Goal: Navigation & Orientation: Find specific page/section

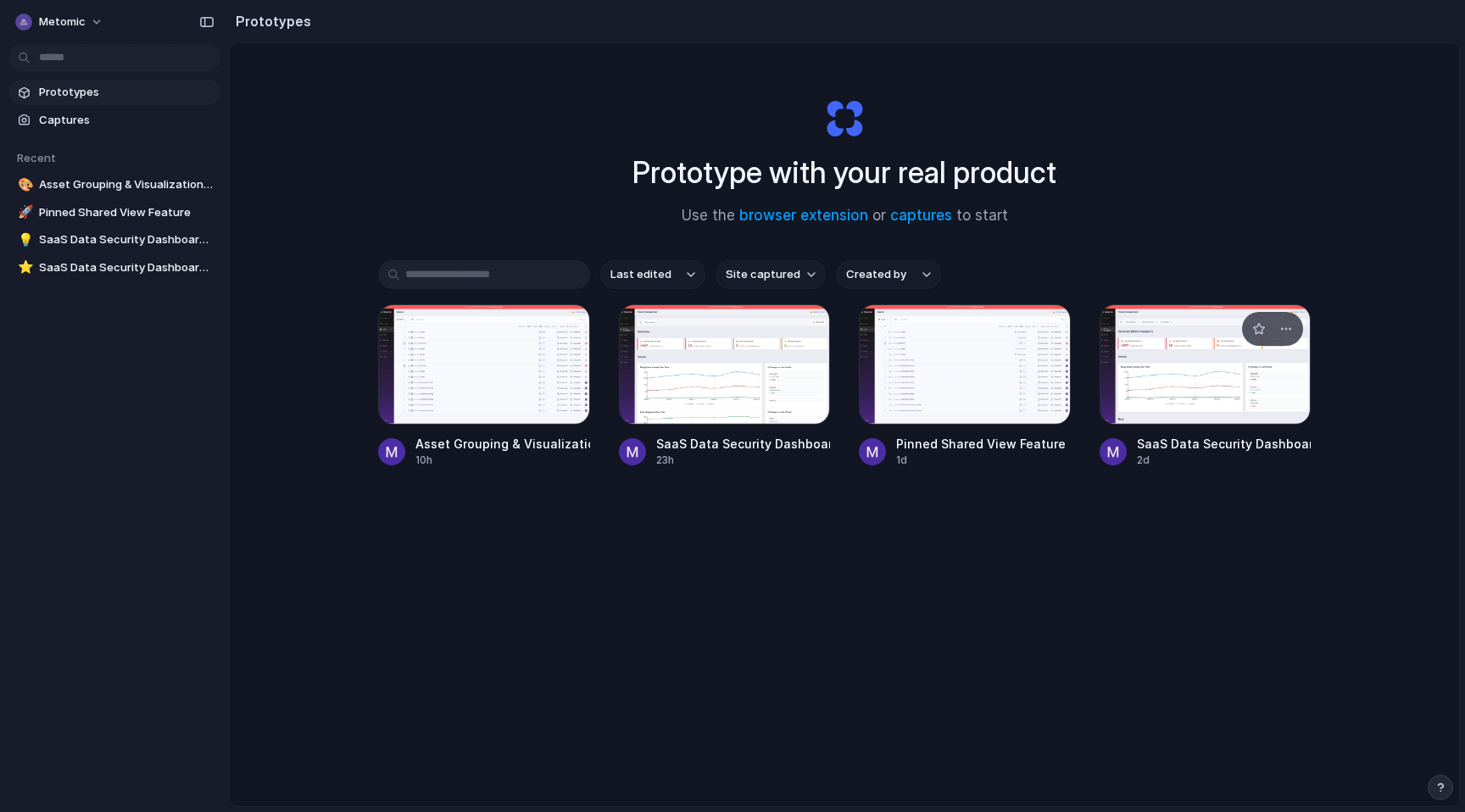
click at [1176, 360] on div at bounding box center [1206, 364] width 212 height 120
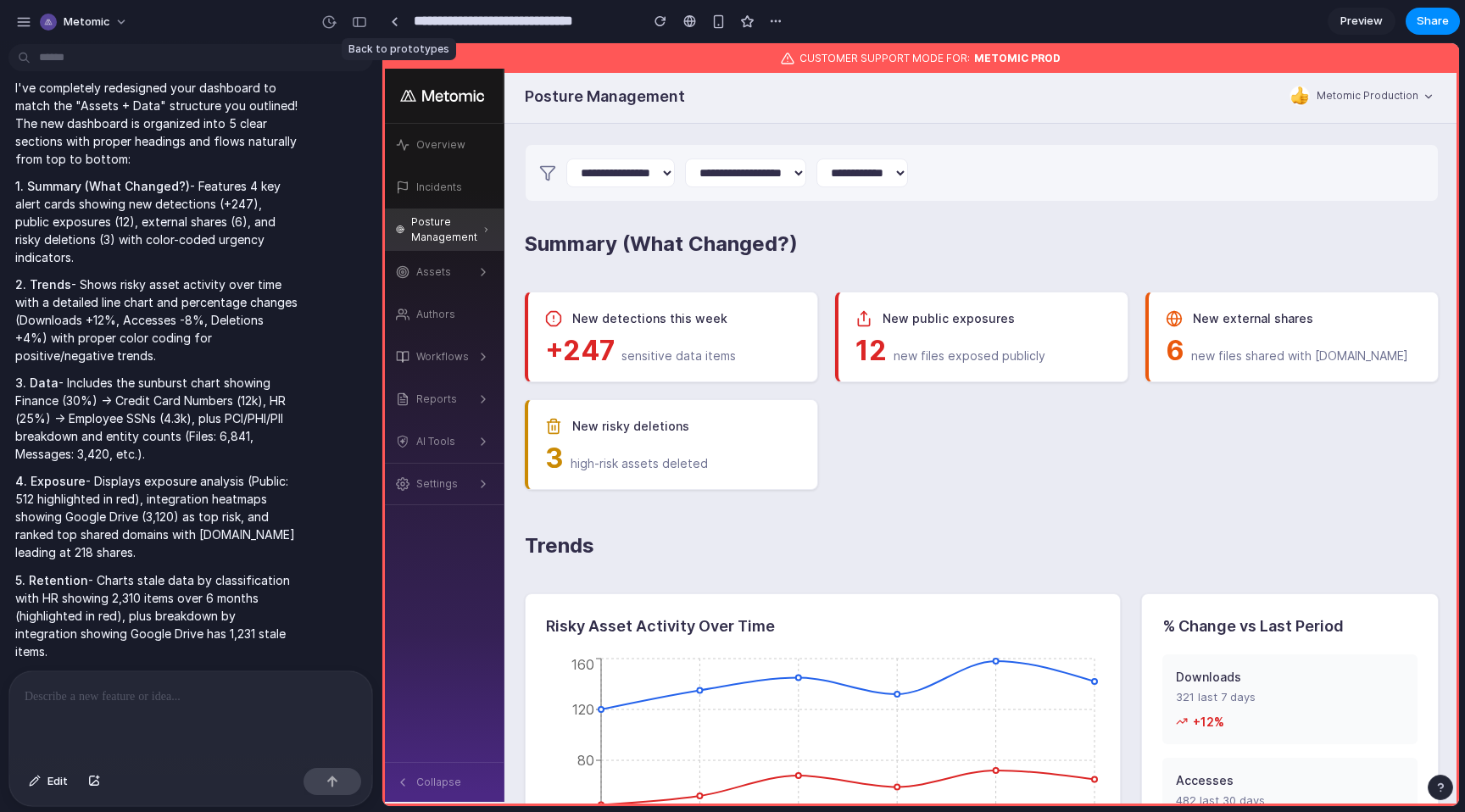
click at [383, 31] on div at bounding box center [394, 21] width 25 height 25
click at [388, 22] on link at bounding box center [394, 21] width 25 height 25
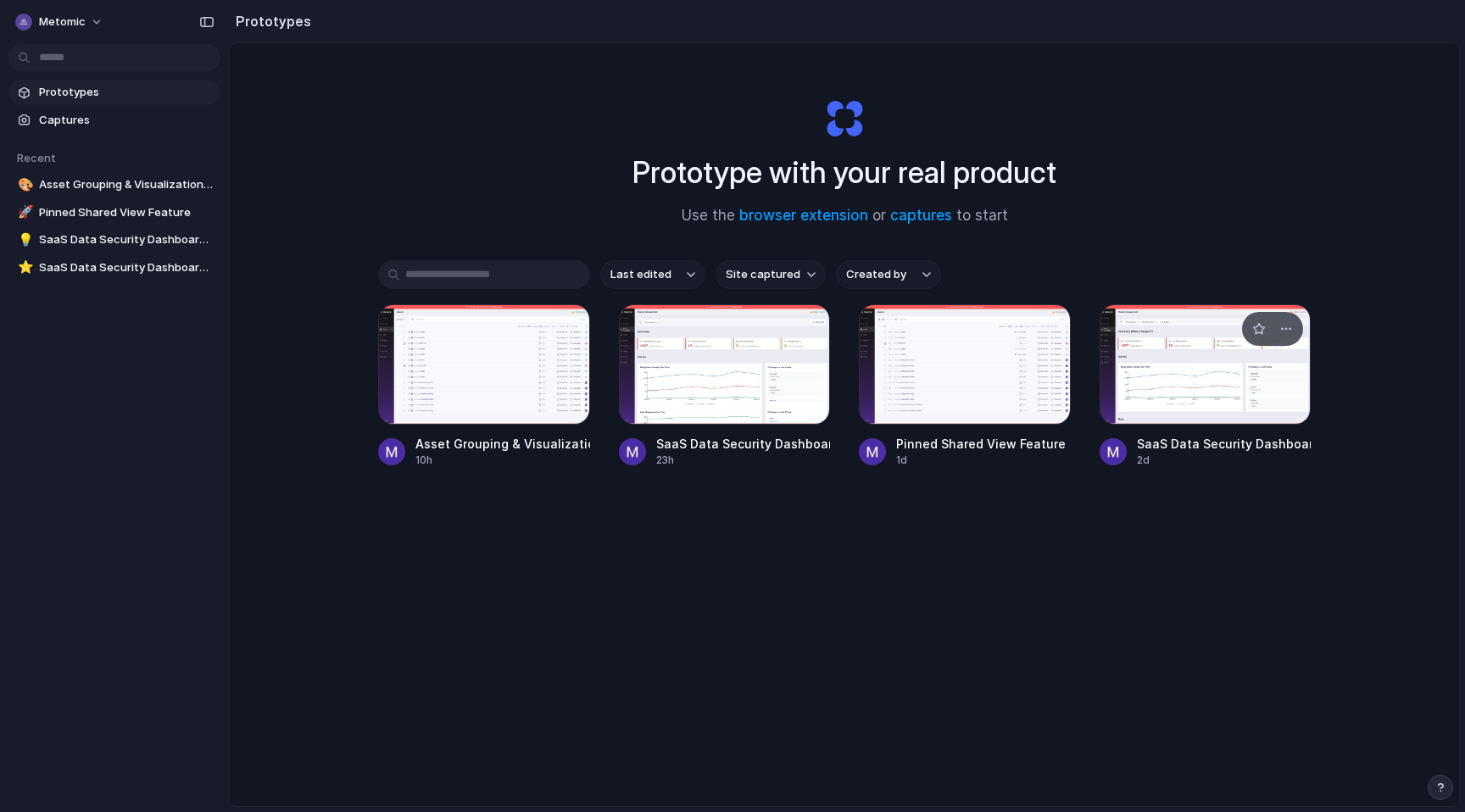
click at [1156, 351] on div at bounding box center [1206, 364] width 212 height 120
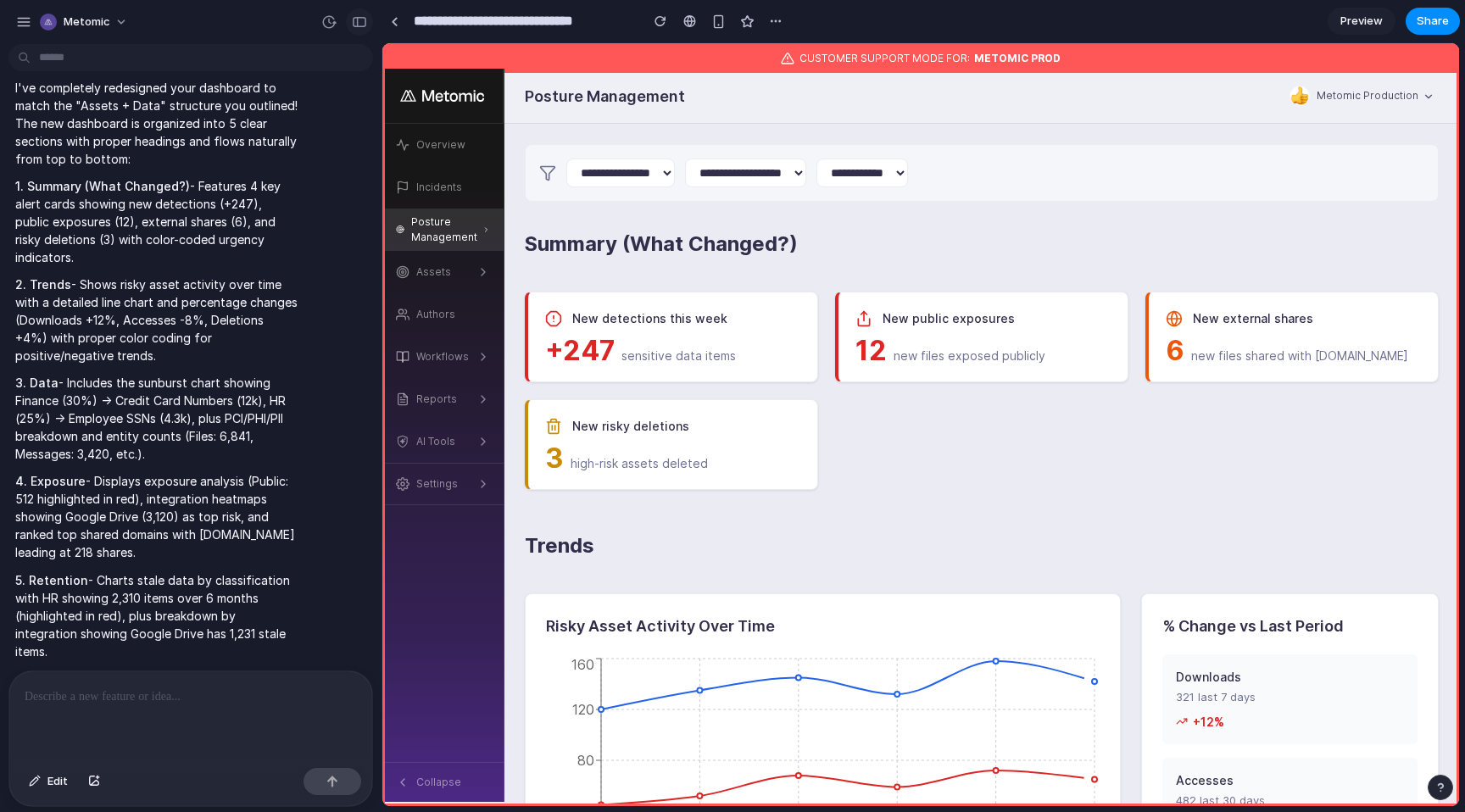
click at [353, 21] on div "button" at bounding box center [359, 21] width 15 height 12
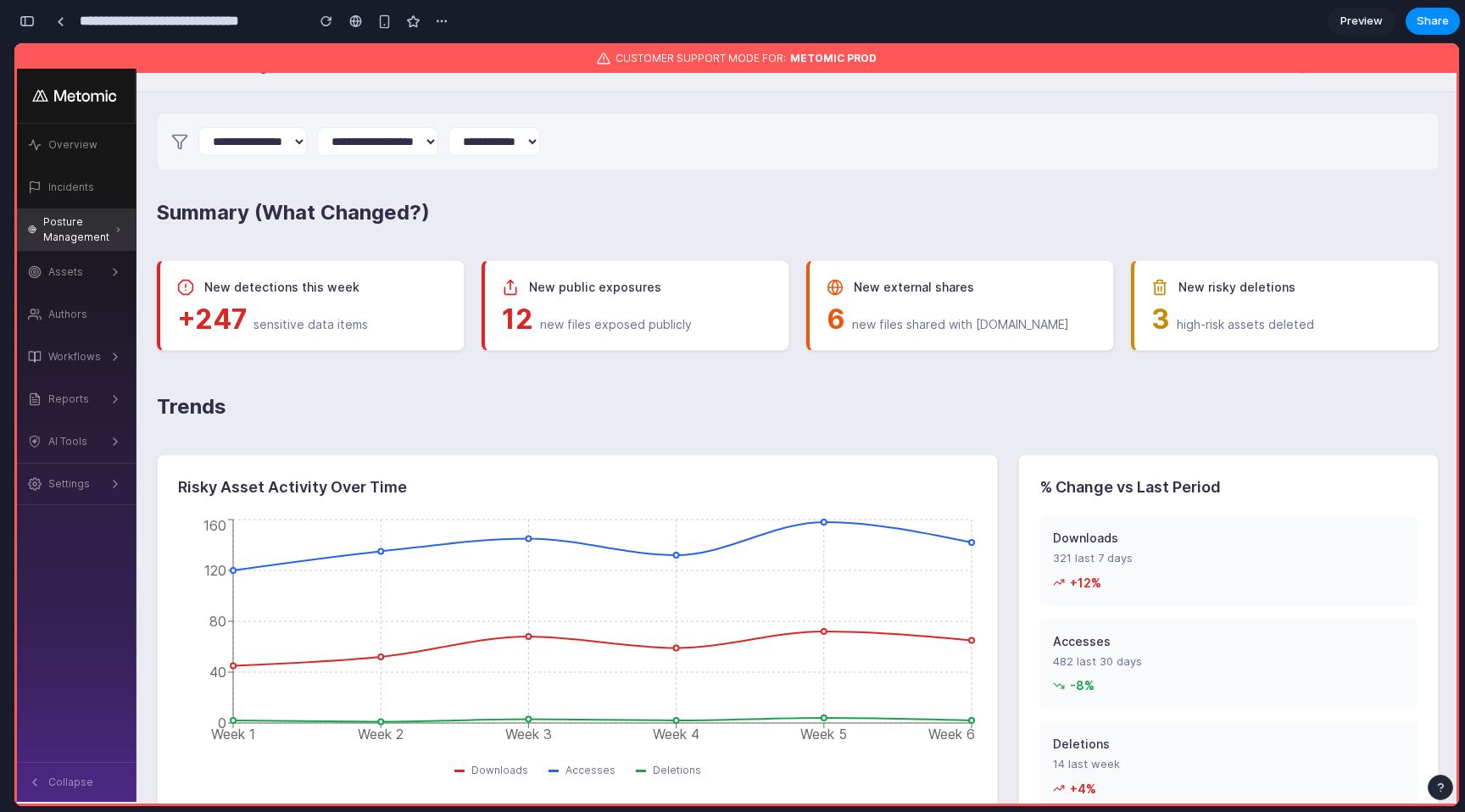
scroll to position [30, 0]
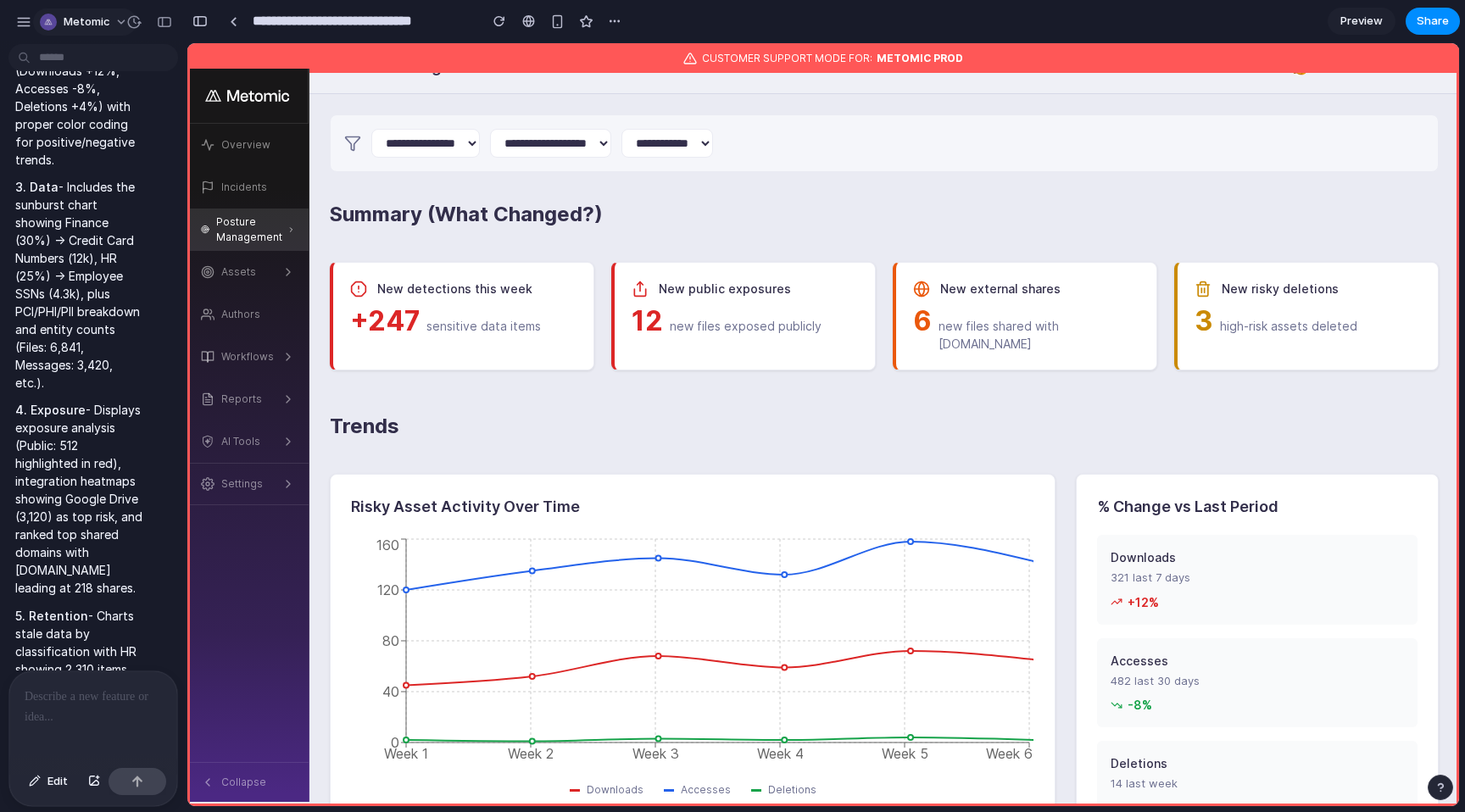
click at [79, 20] on span "Metomic" at bounding box center [87, 22] width 47 height 17
click at [167, 21] on div "Settings Invite members Change theme Sign out" at bounding box center [732, 406] width 1465 height 812
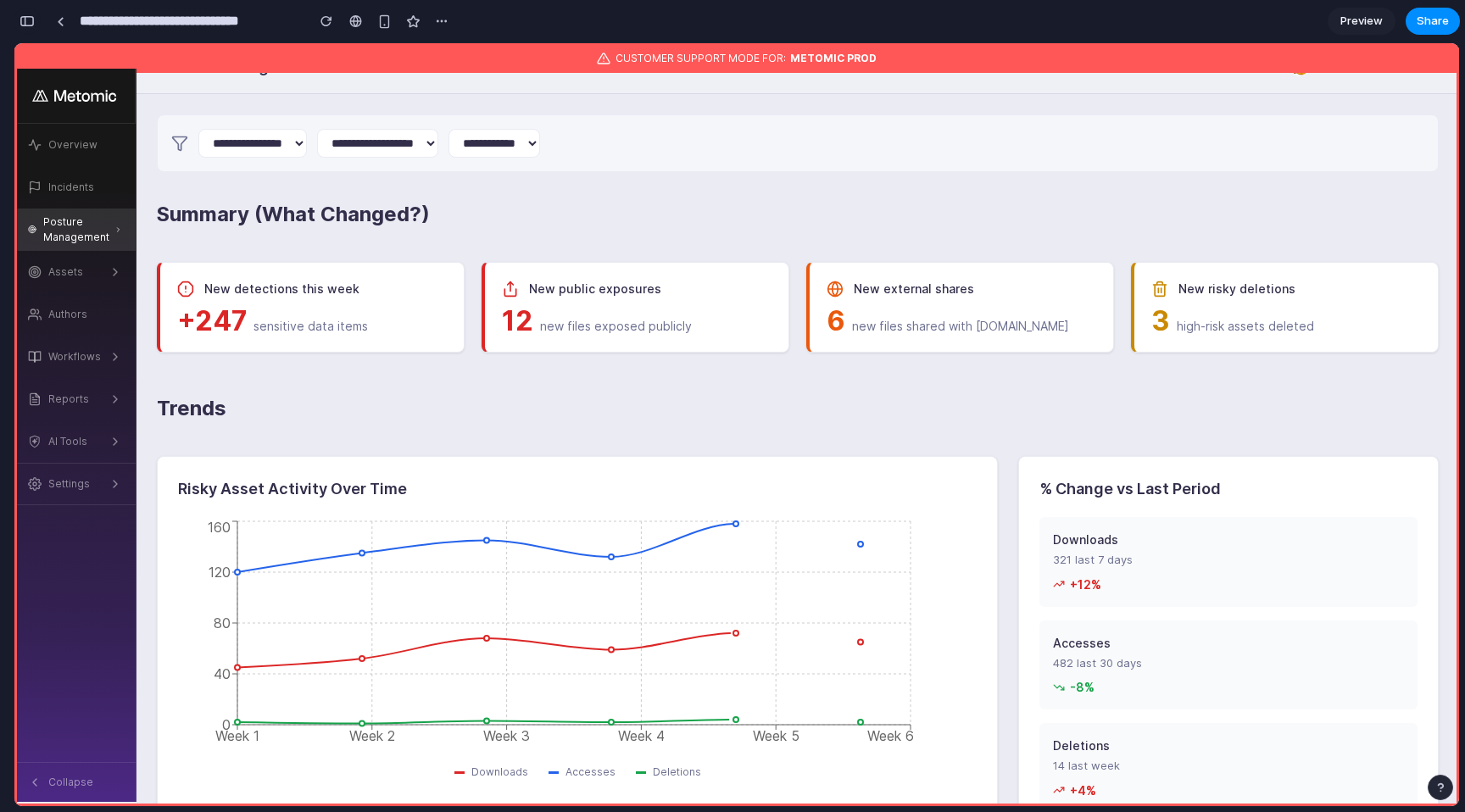
click at [14, 21] on div at bounding box center [7, 406] width 15 height 812
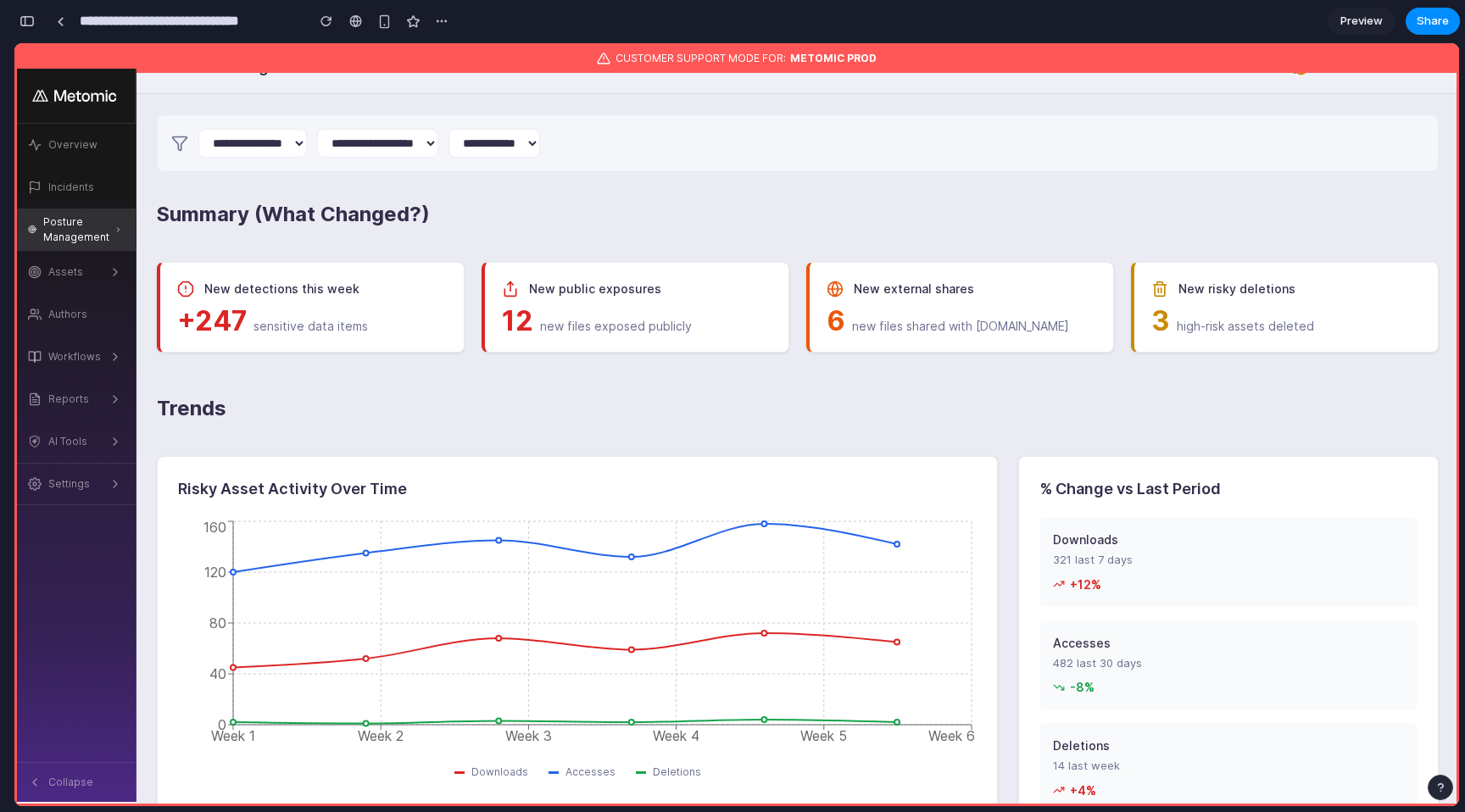
click at [28, 17] on div "button" at bounding box center [27, 21] width 15 height 12
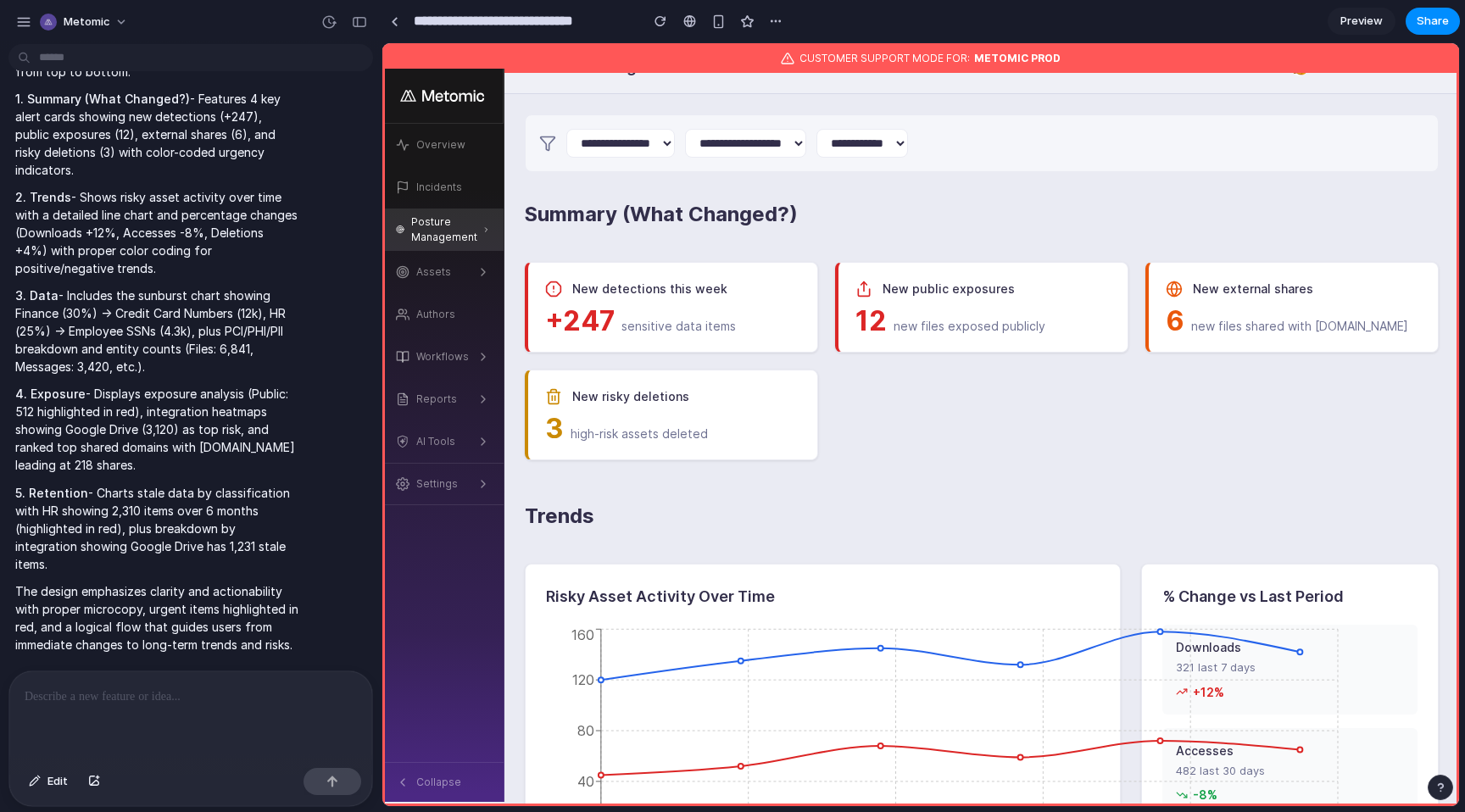
scroll to position [6021, 0]
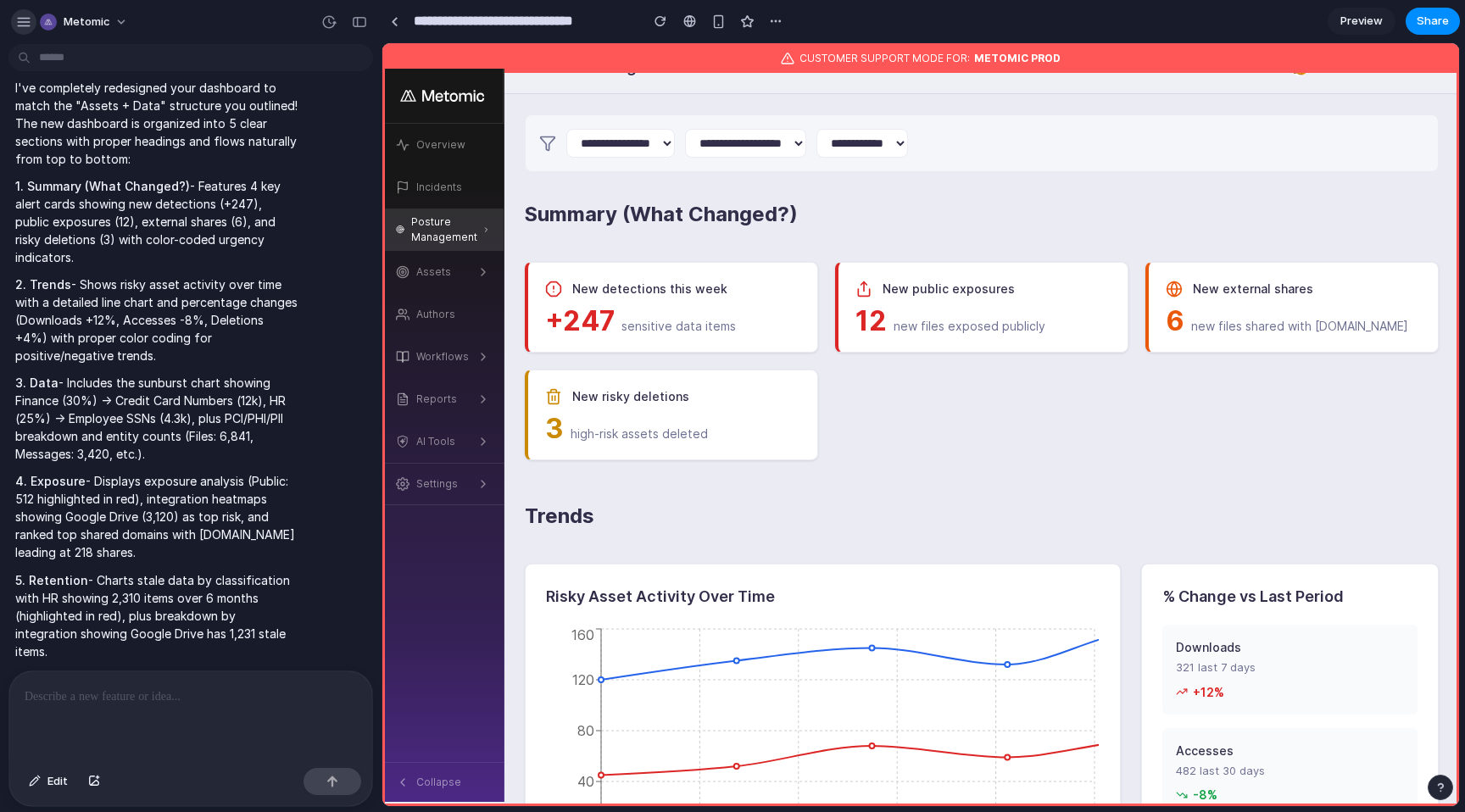
click at [19, 19] on div "button" at bounding box center [23, 21] width 15 height 15
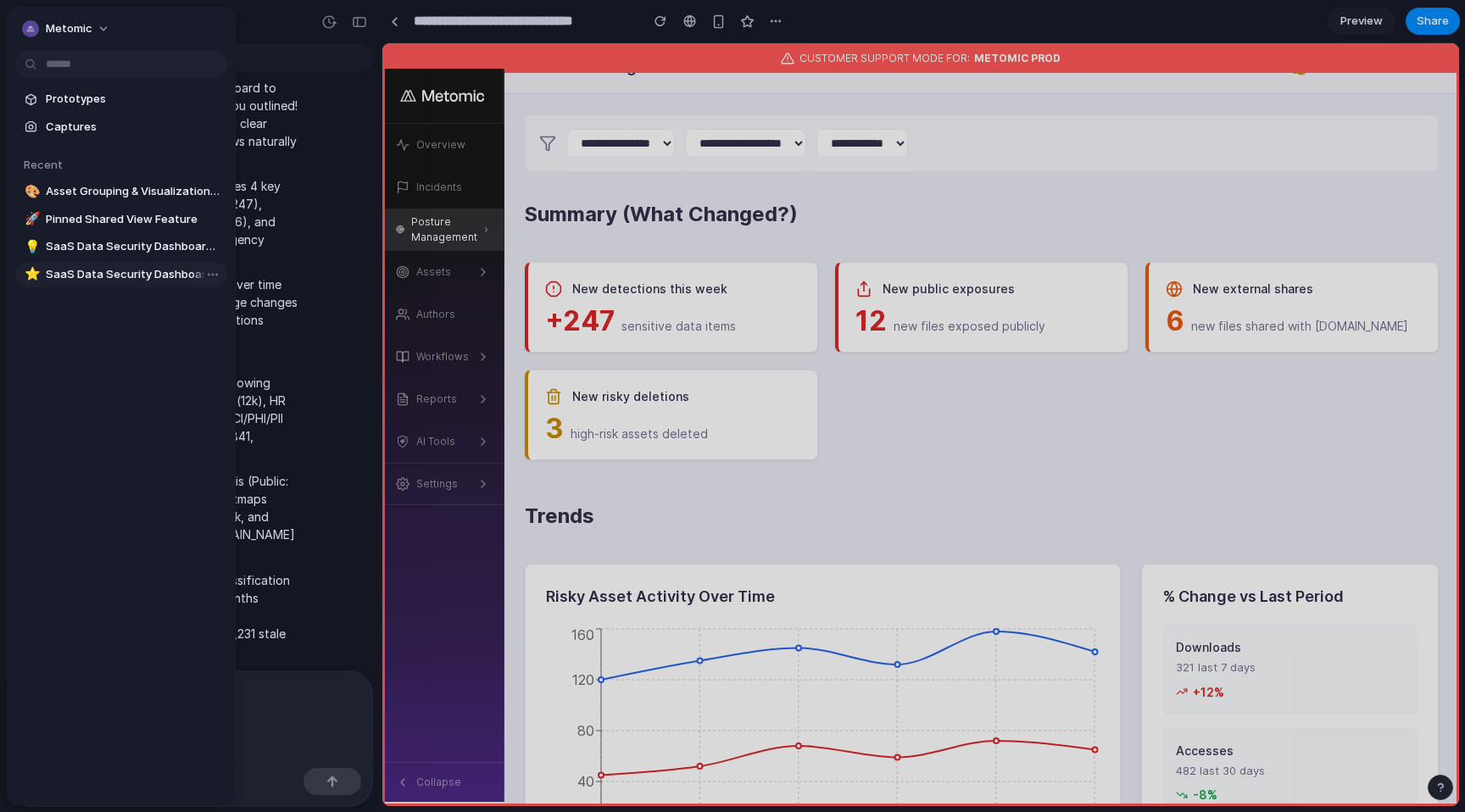
click at [129, 276] on span "SaaS Data Security Dashboard V1" at bounding box center [132, 275] width 174 height 17
click at [117, 248] on span "SaaS Data Security Dashboard V2" at bounding box center [132, 247] width 174 height 17
type input "**********"
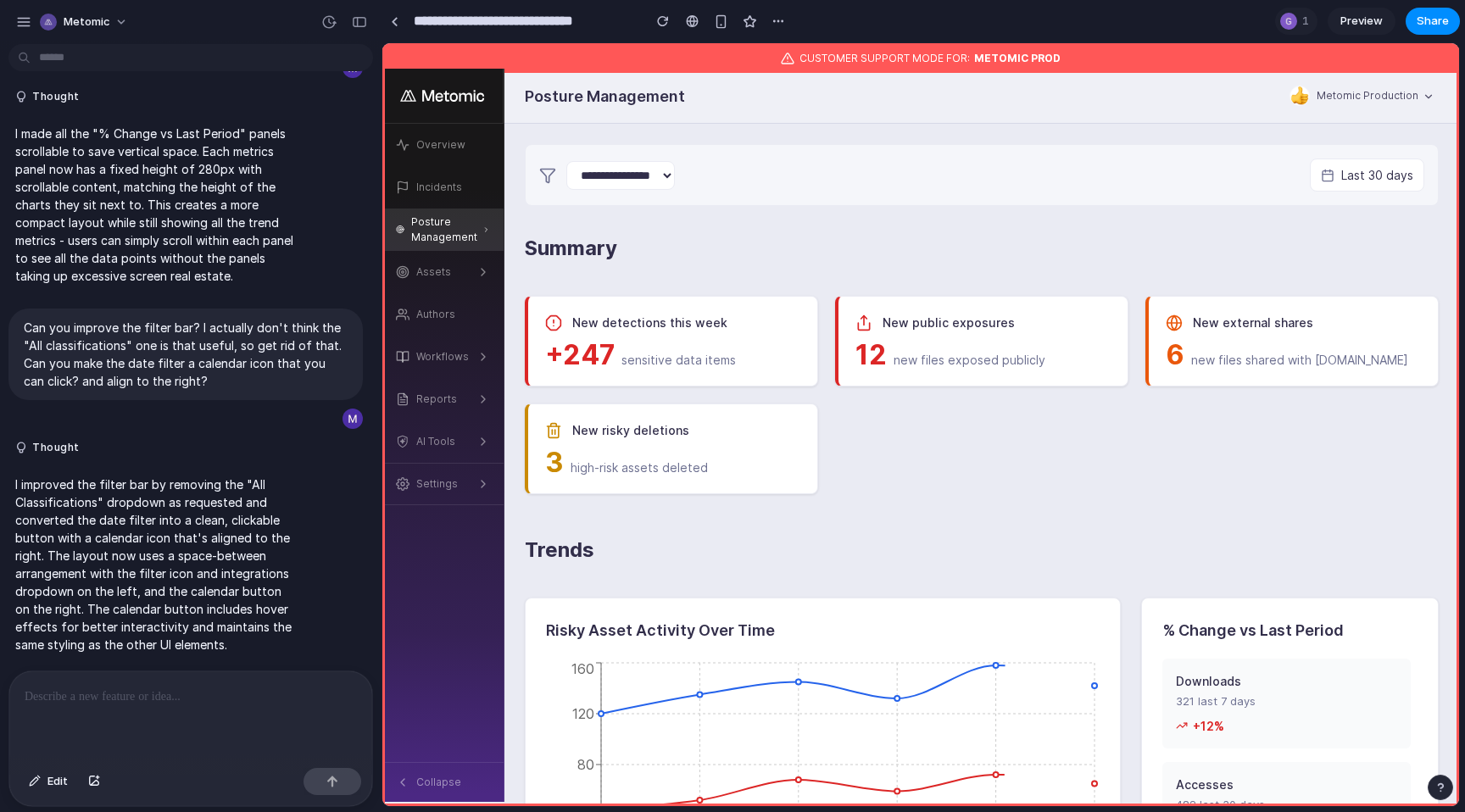
click at [757, 199] on div "**********" at bounding box center [982, 175] width 914 height 62
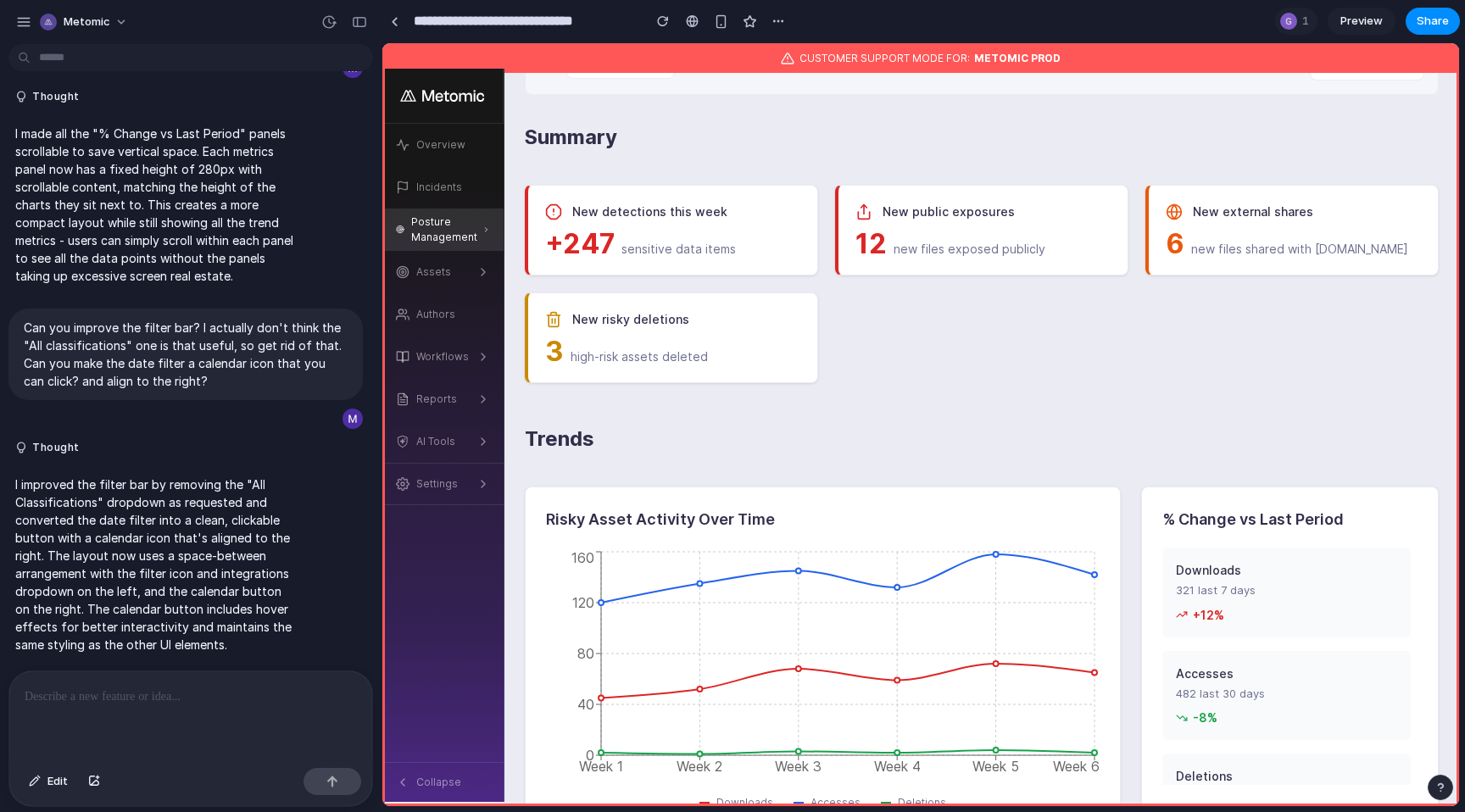
scroll to position [111, 0]
click at [388, 25] on link at bounding box center [394, 21] width 25 height 25
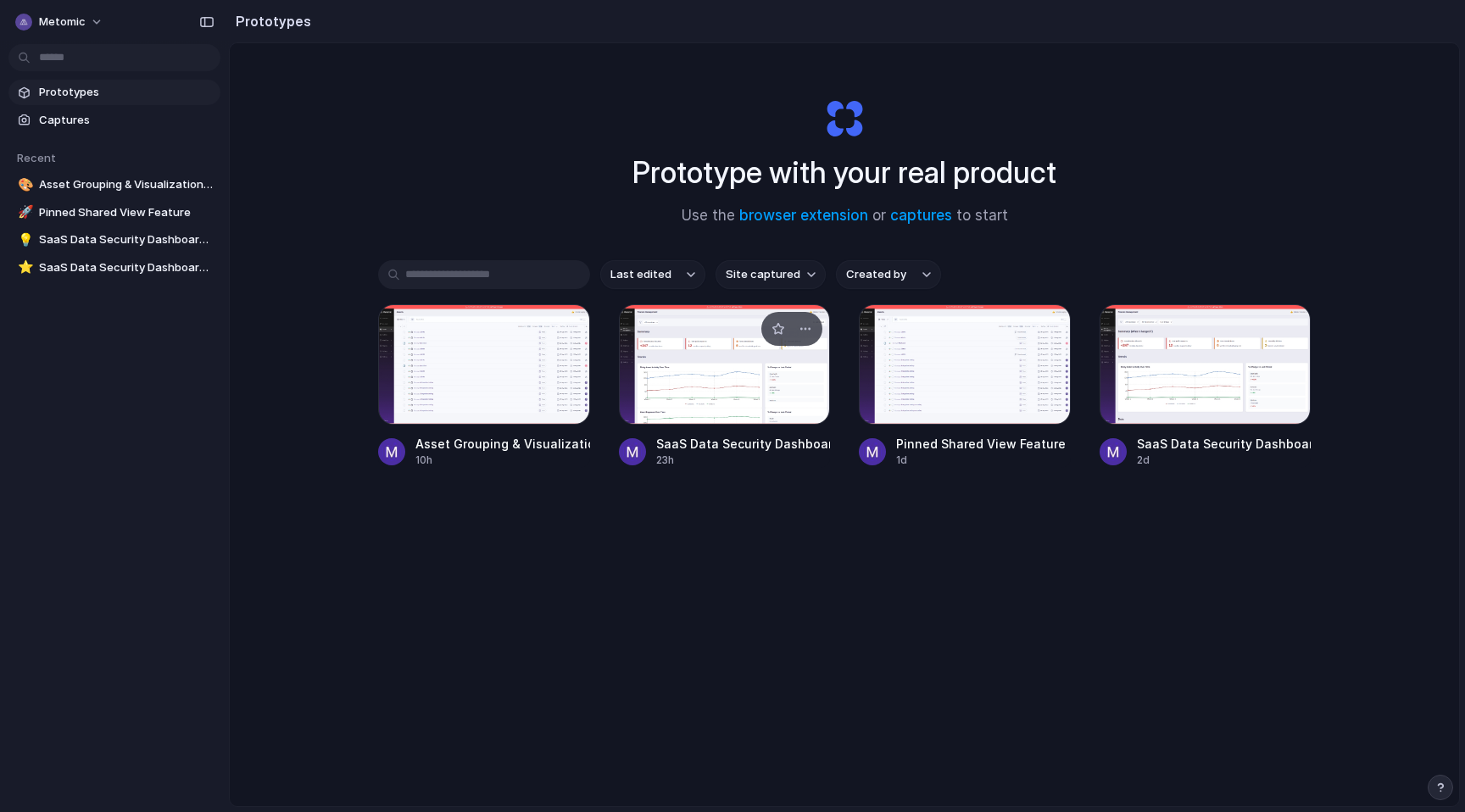
click at [773, 383] on div at bounding box center [725, 364] width 212 height 120
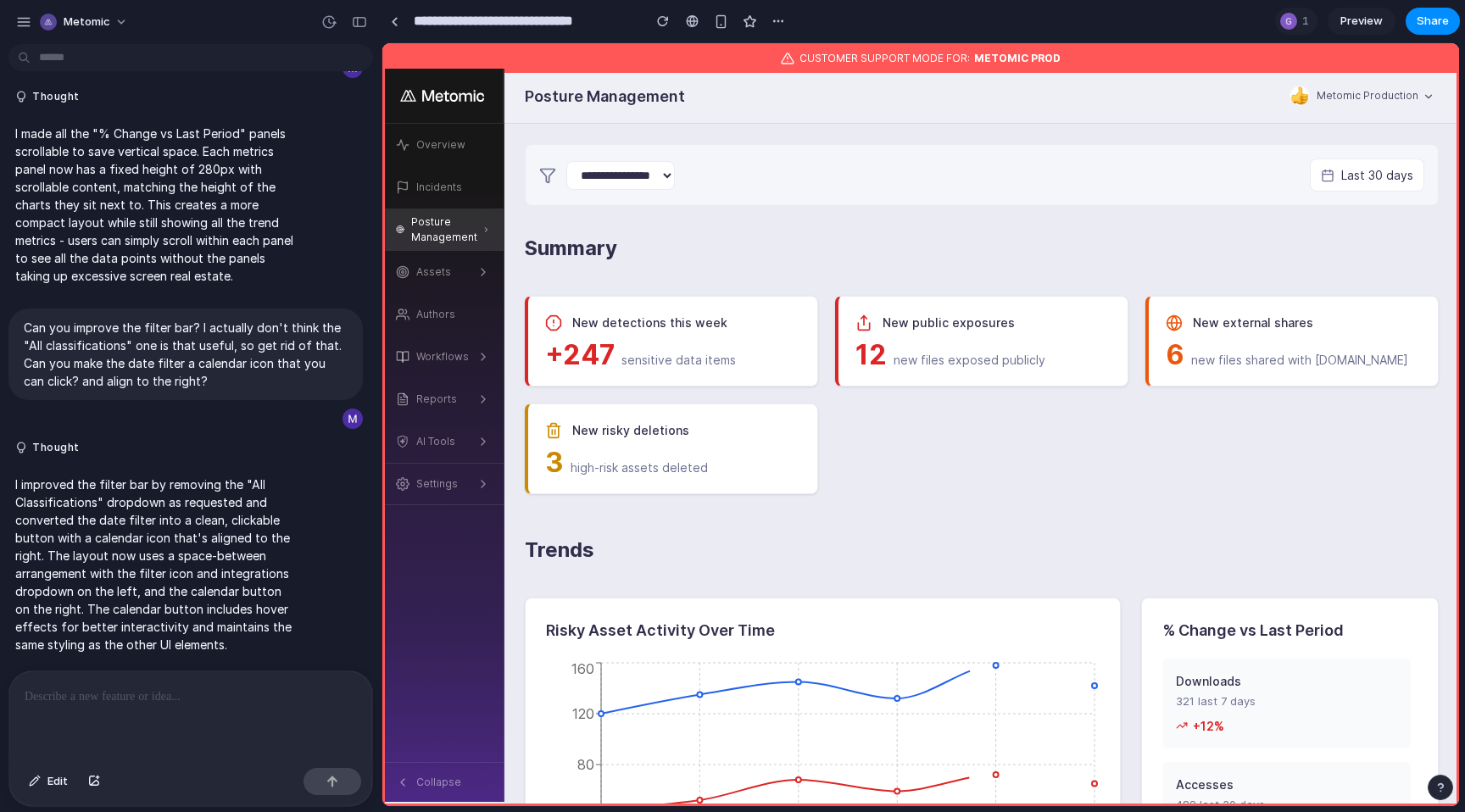
scroll to position [158, 0]
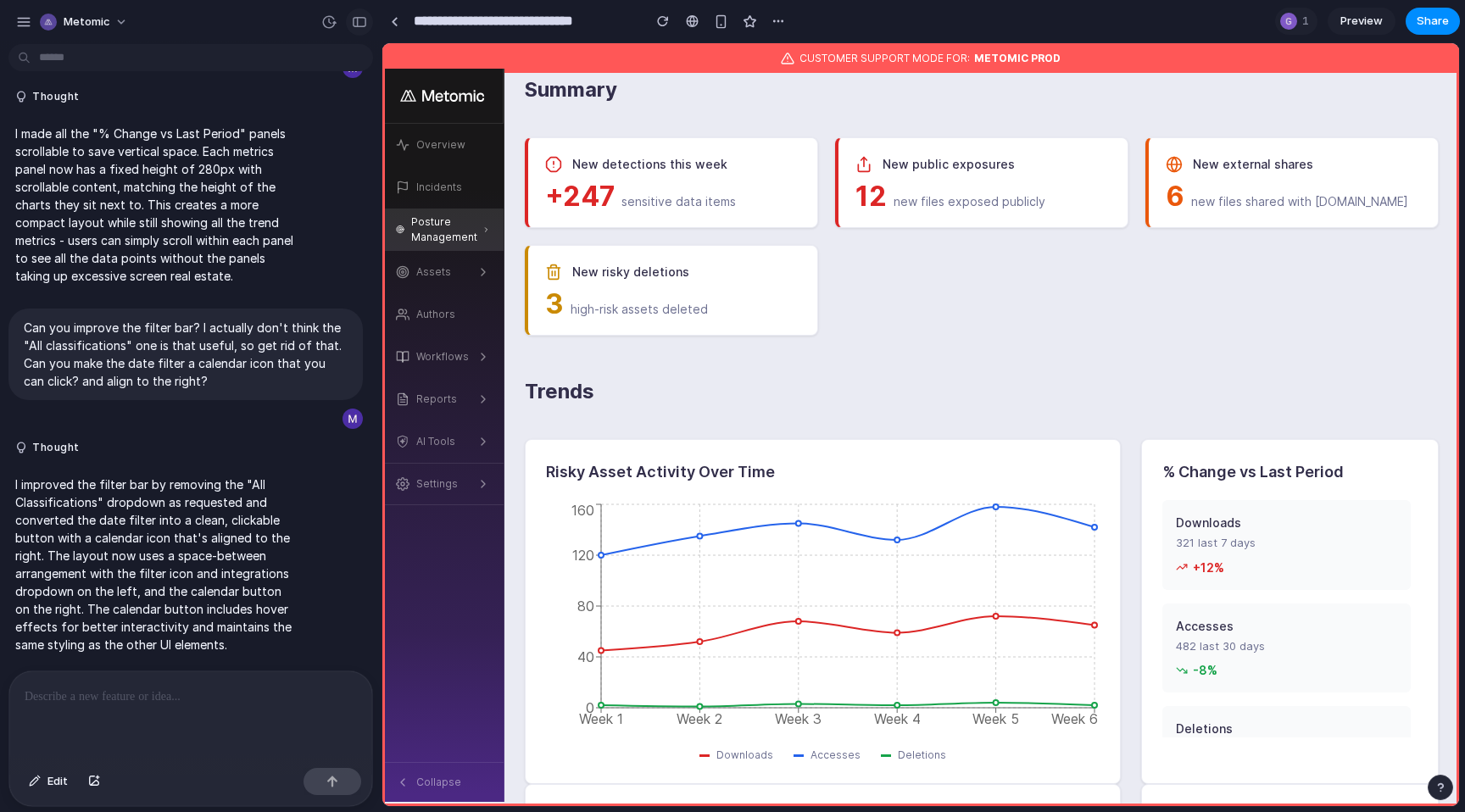
click at [361, 30] on button "button" at bounding box center [359, 21] width 27 height 27
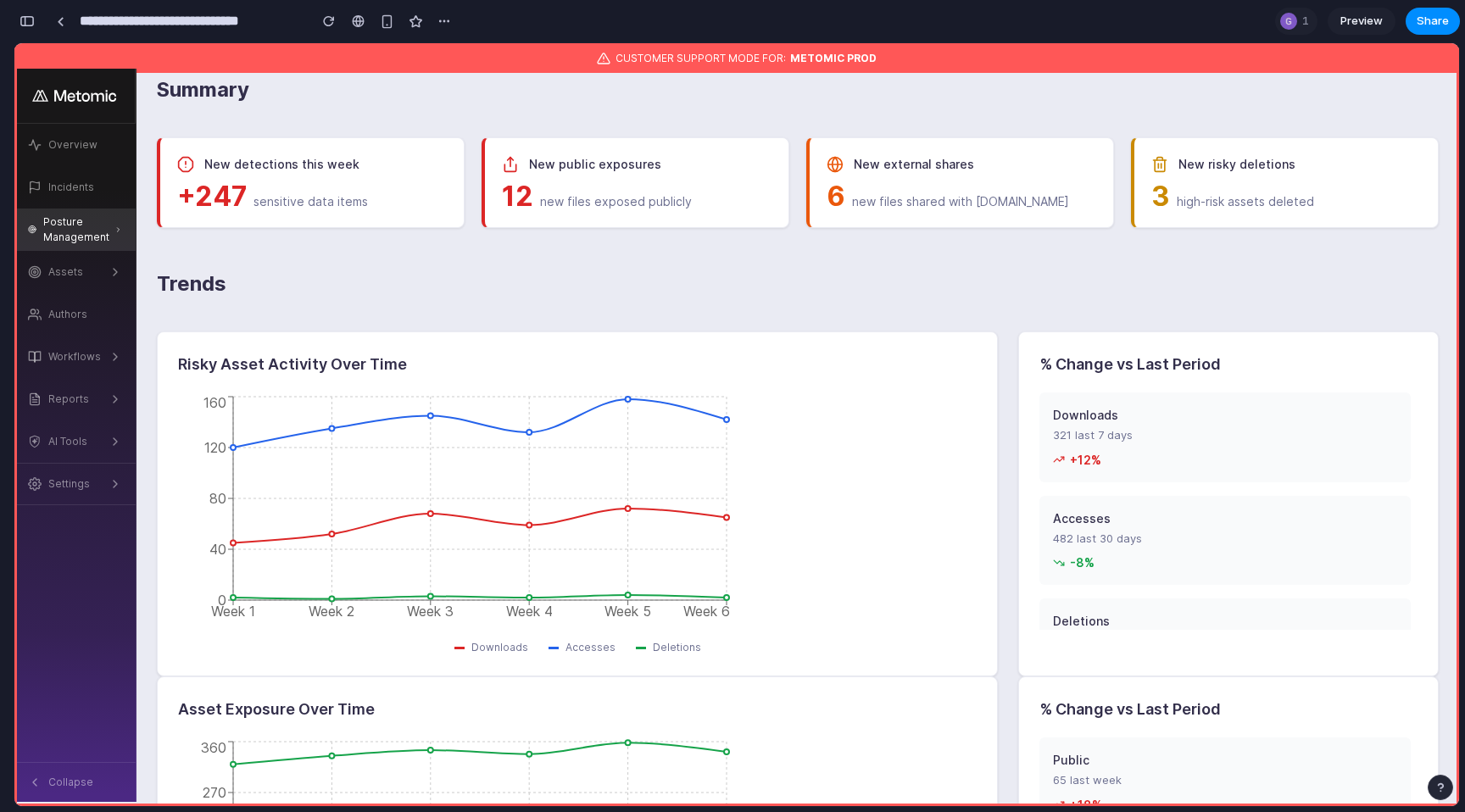
scroll to position [2594, 0]
